Goal: Task Accomplishment & Management: Use online tool/utility

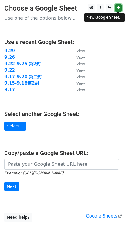
click at [119, 6] on icon at bounding box center [117, 8] width 3 height 4
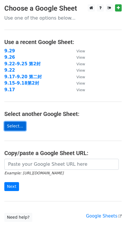
click at [17, 124] on link "Select..." at bounding box center [15, 126] width 22 height 9
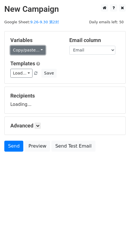
click at [39, 50] on link "Copy/paste..." at bounding box center [27, 50] width 35 height 9
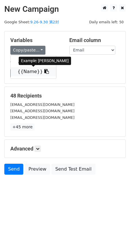
click at [32, 70] on link "{{Name}}" at bounding box center [33, 71] width 45 height 9
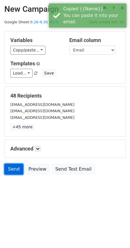
click at [13, 169] on link "Send" at bounding box center [13, 169] width 19 height 11
